Goal: Check status

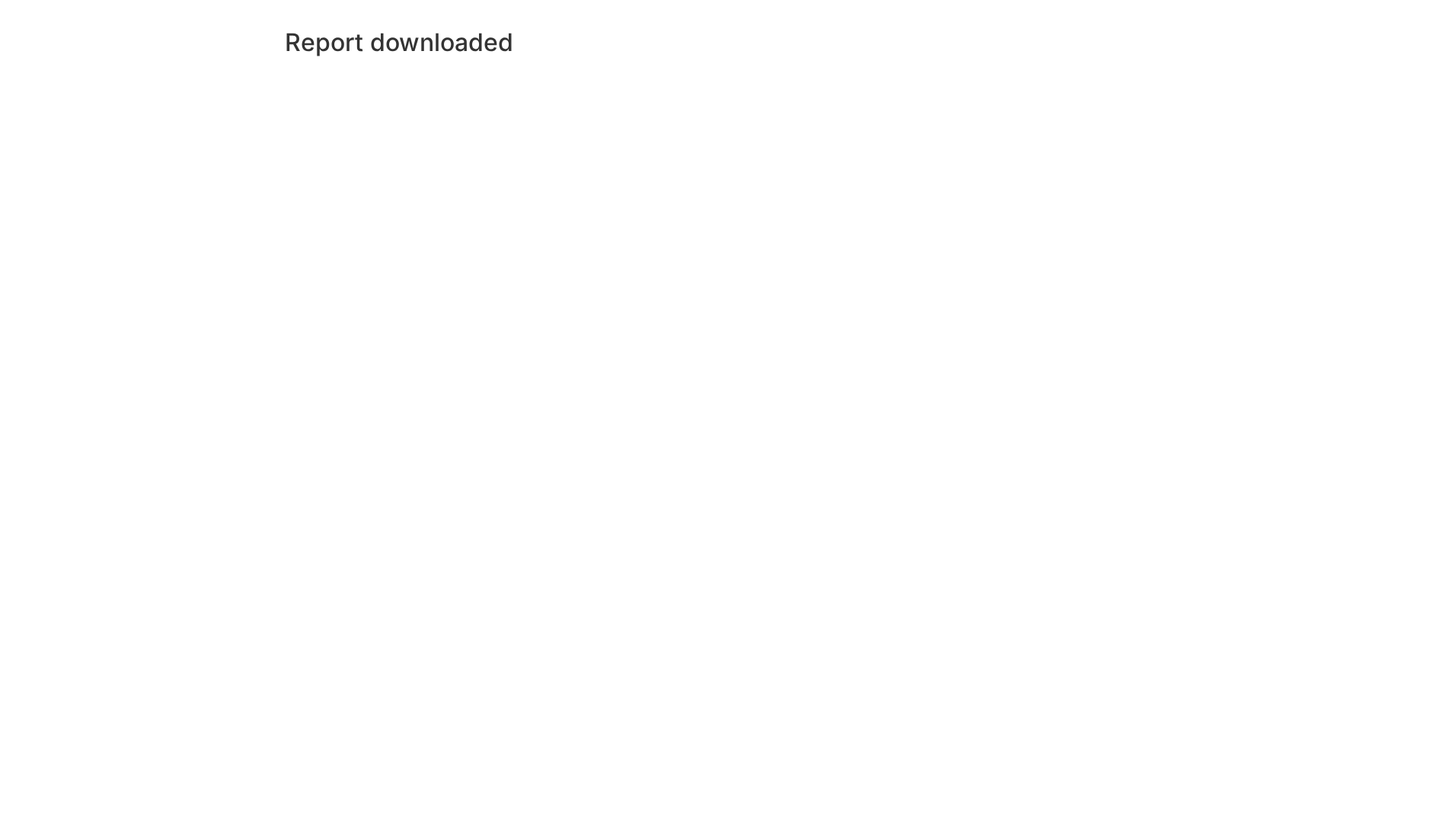
drag, startPoint x: 1401, startPoint y: 2, endPoint x: 913, endPoint y: 169, distance: 515.8
click at [910, 175] on div "Report downloaded" at bounding box center [779, 409] width 1352 height 818
click at [1412, 57] on div "Report downloaded" at bounding box center [779, 46] width 1337 height 72
